Goal: Find specific page/section: Find specific page/section

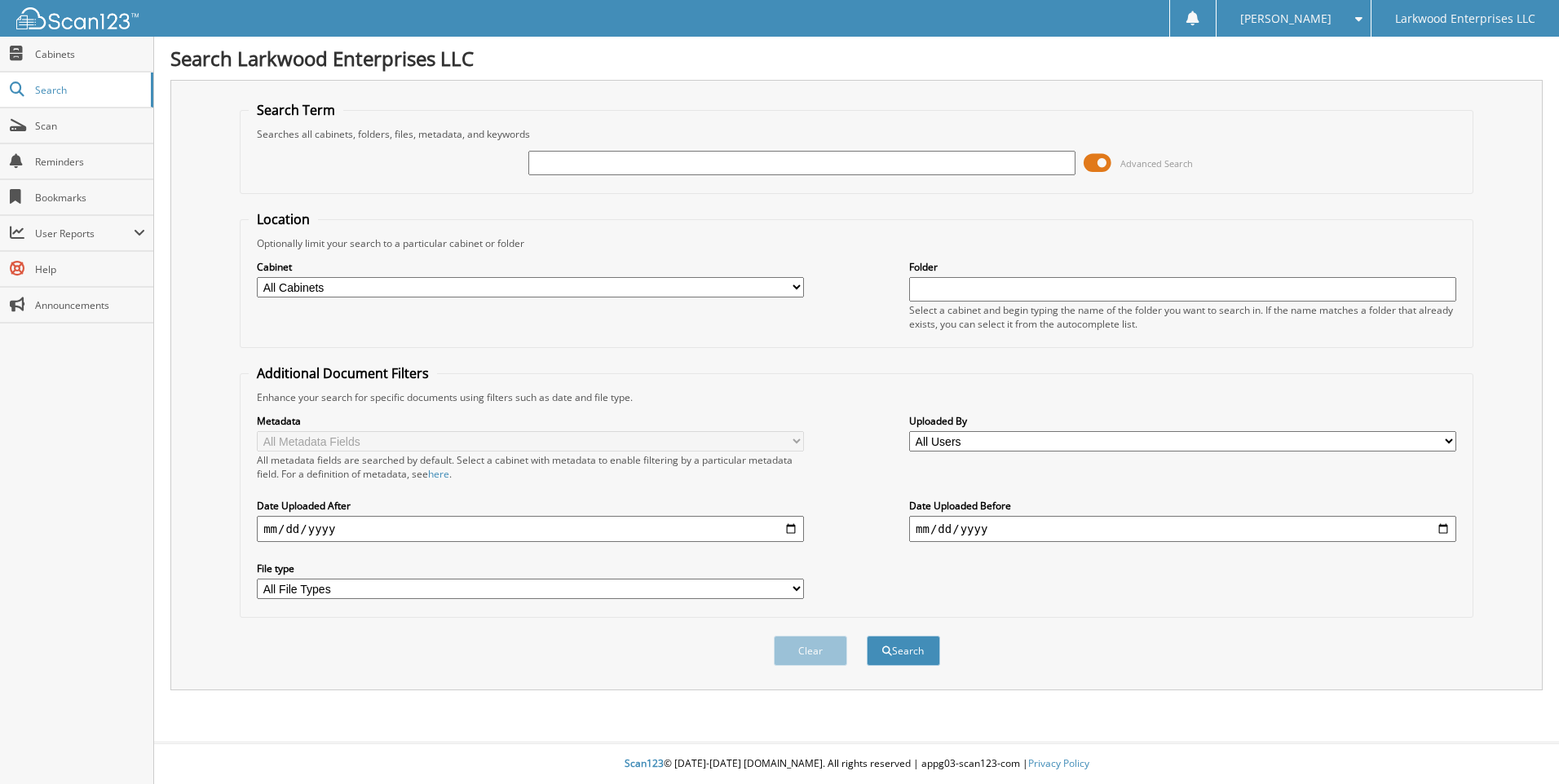
click at [616, 163] on input "text" at bounding box center [802, 163] width 547 height 25
type input "12409"
click at [889, 656] on span "submit" at bounding box center [887, 651] width 10 height 10
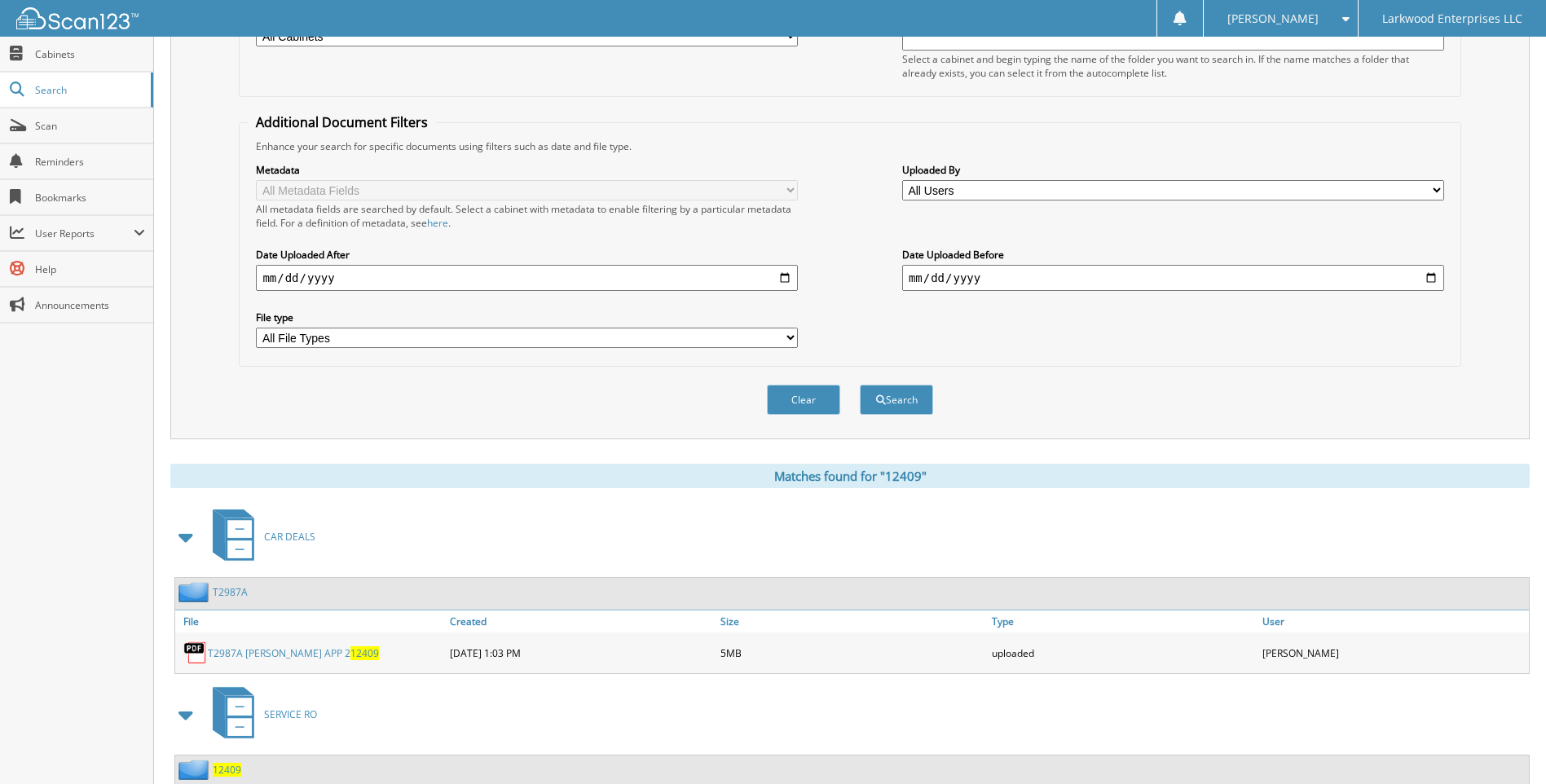
scroll to position [369, 0]
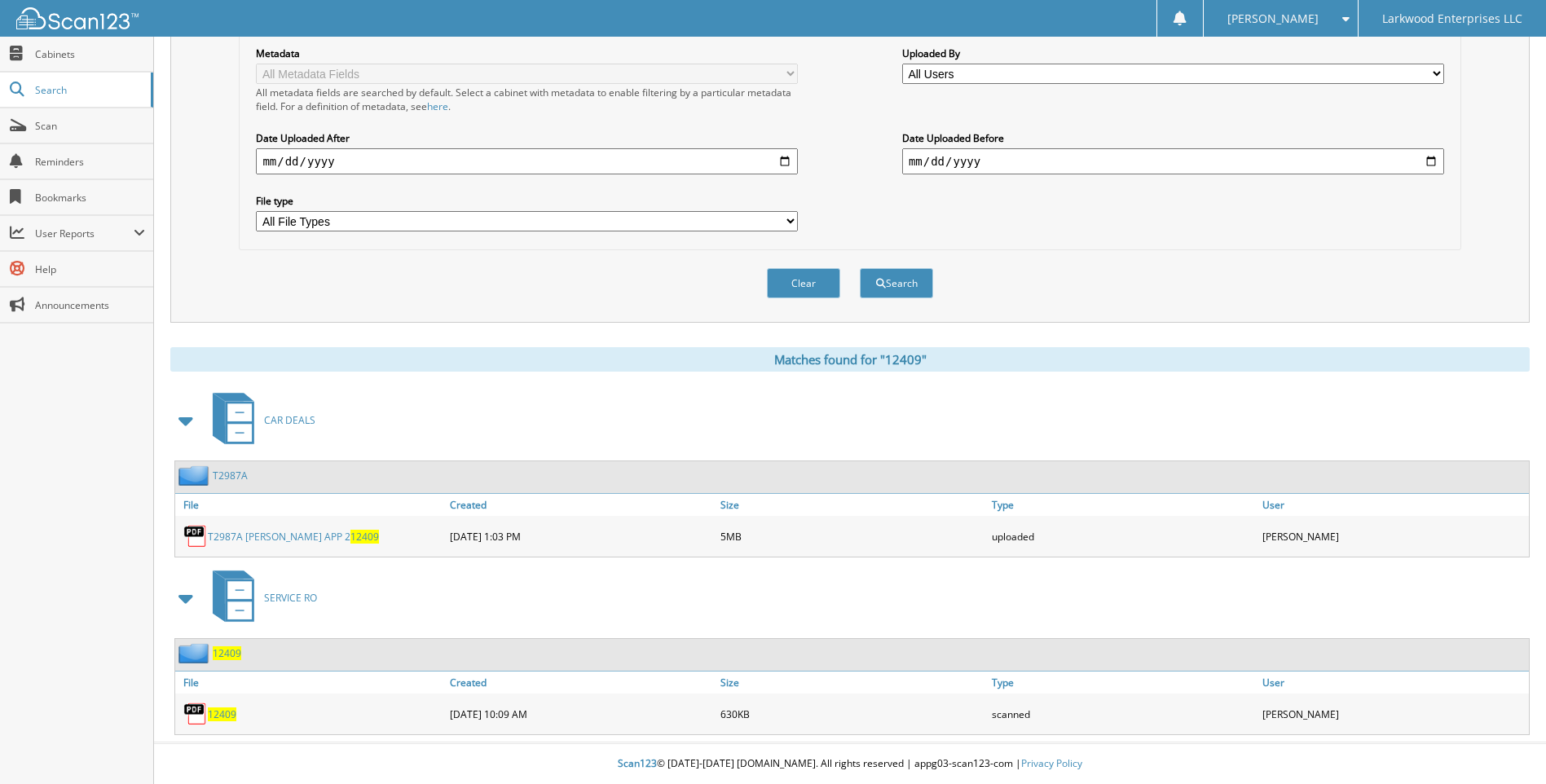
click at [218, 716] on span "12409" at bounding box center [222, 714] width 28 height 14
